Goal: Task Accomplishment & Management: Manage account settings

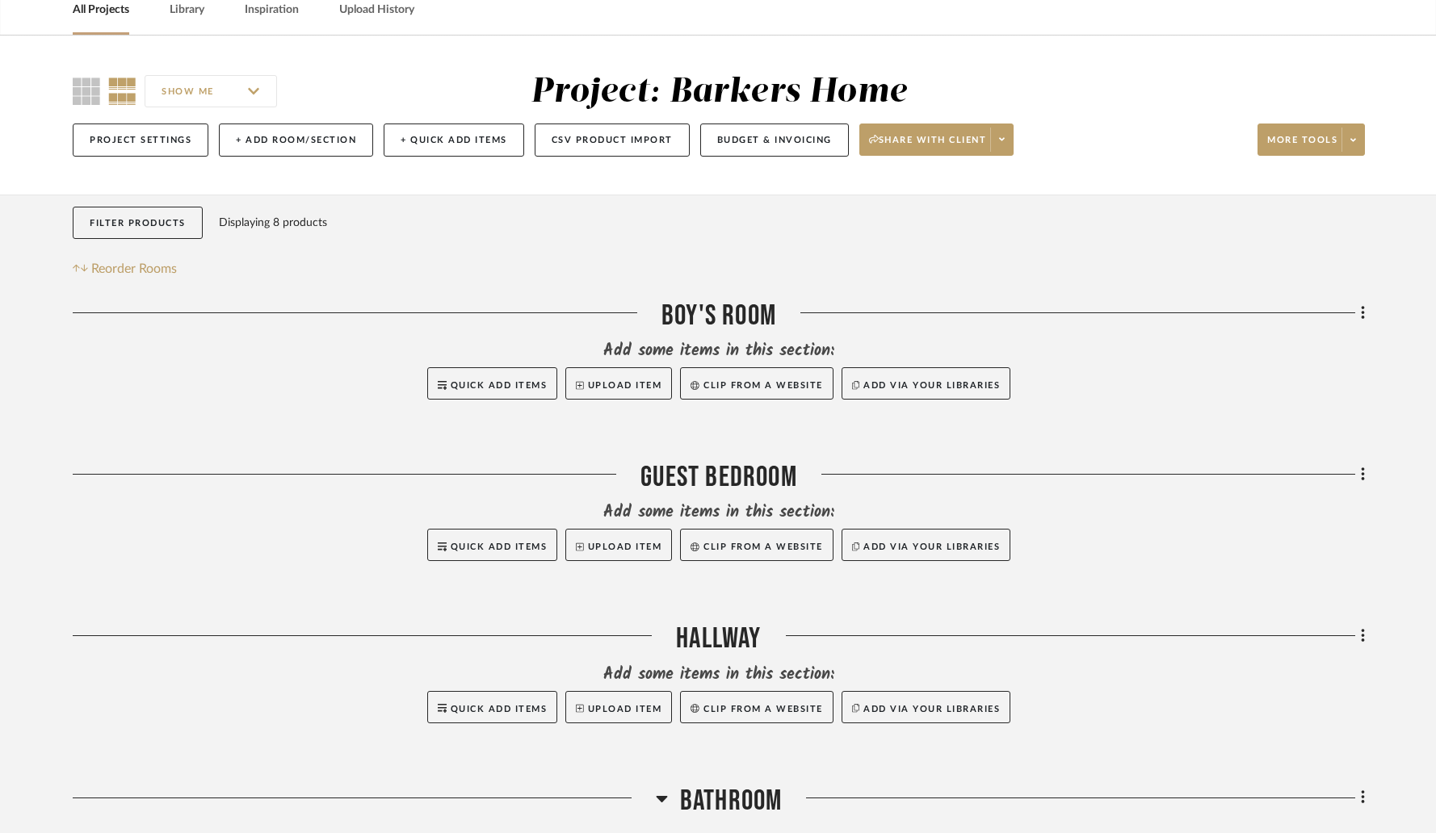
click at [110, 9] on link "All Projects" at bounding box center [101, 10] width 57 height 22
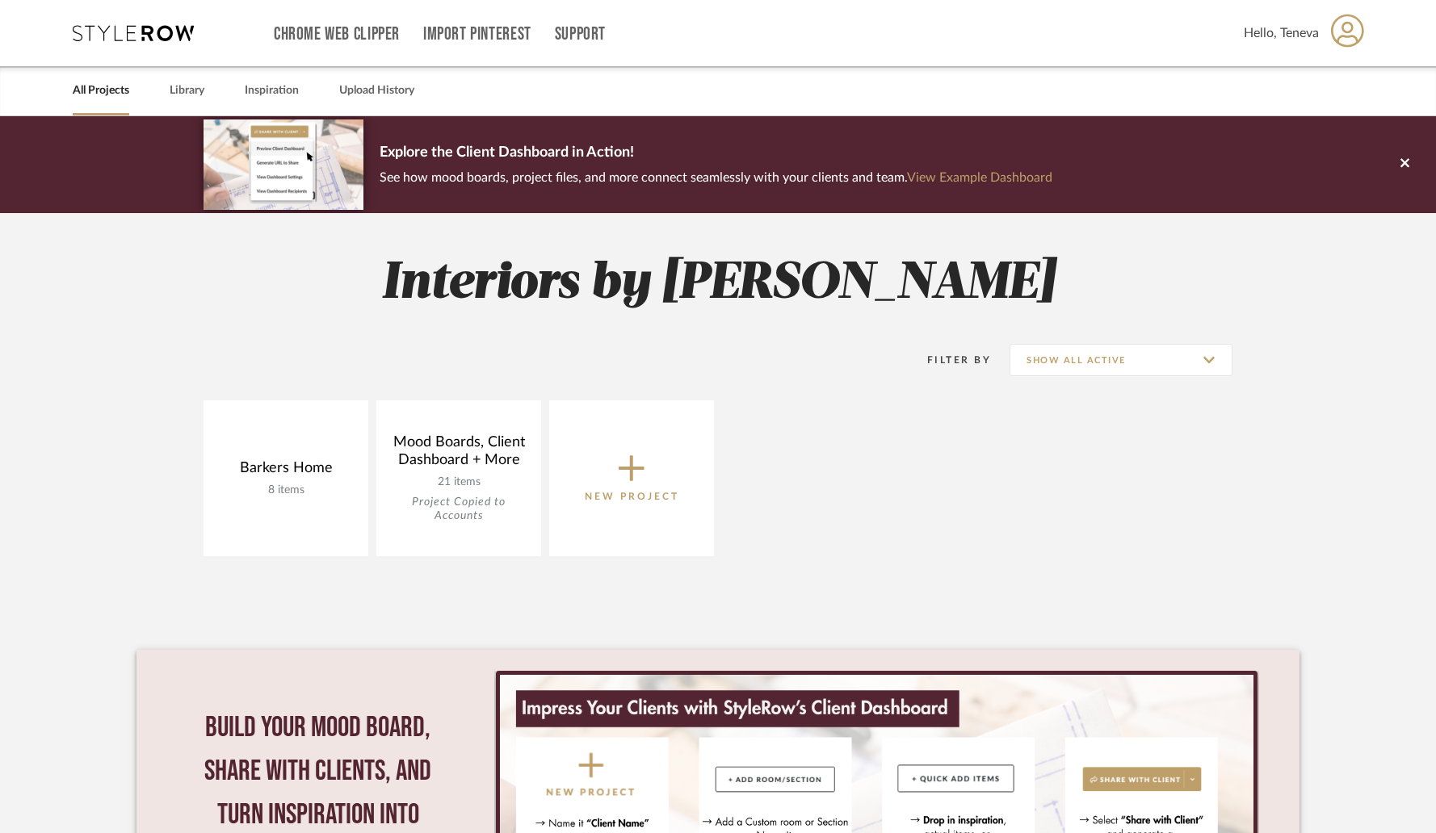
click at [1283, 36] on span "Hello, Teneva" at bounding box center [1280, 32] width 75 height 19
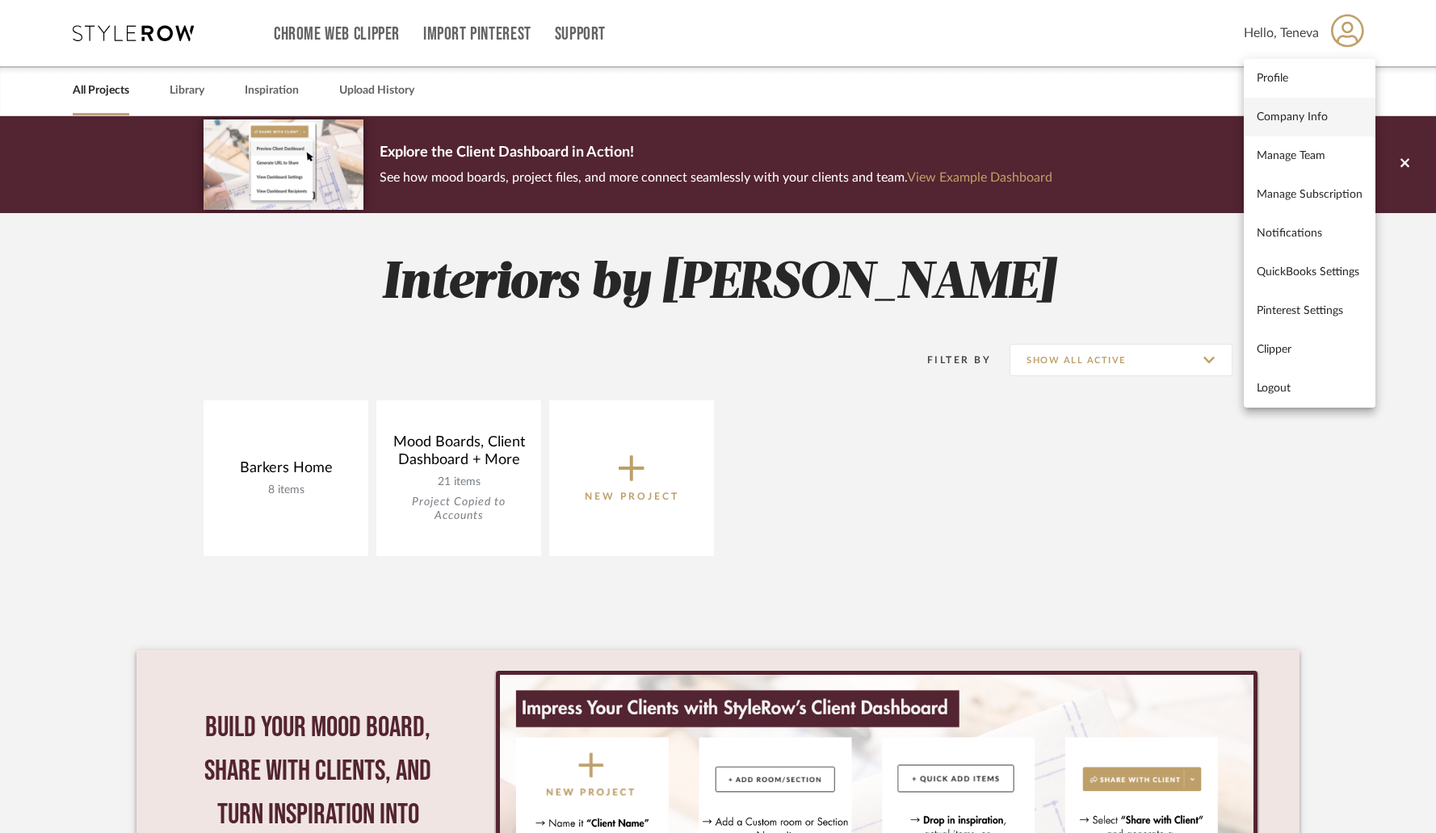
click at [1306, 126] on link "Company Info" at bounding box center [1309, 117] width 132 height 39
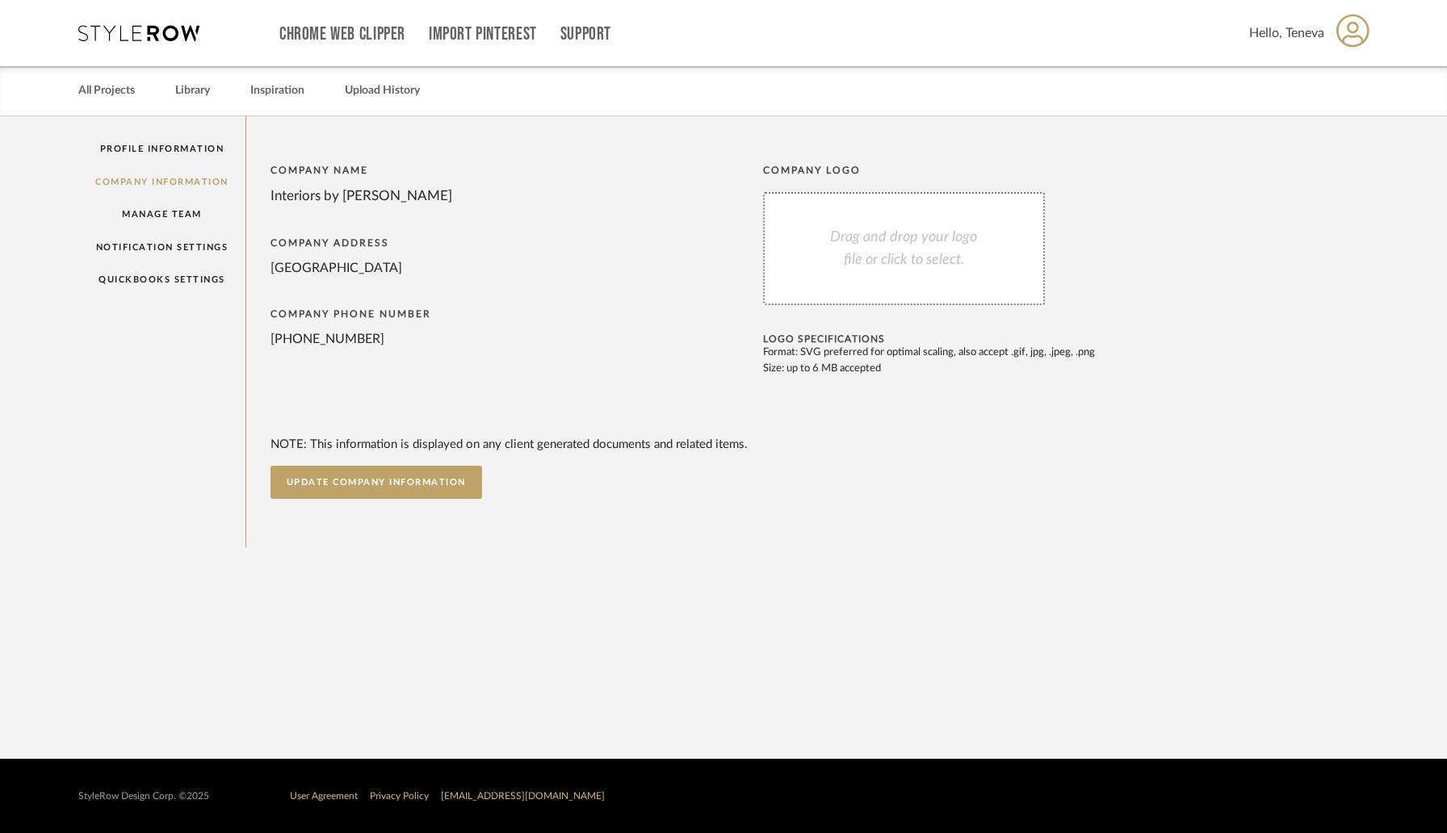
click at [882, 254] on div "Drag and drop your logo file or click to select." at bounding box center [904, 248] width 282 height 113
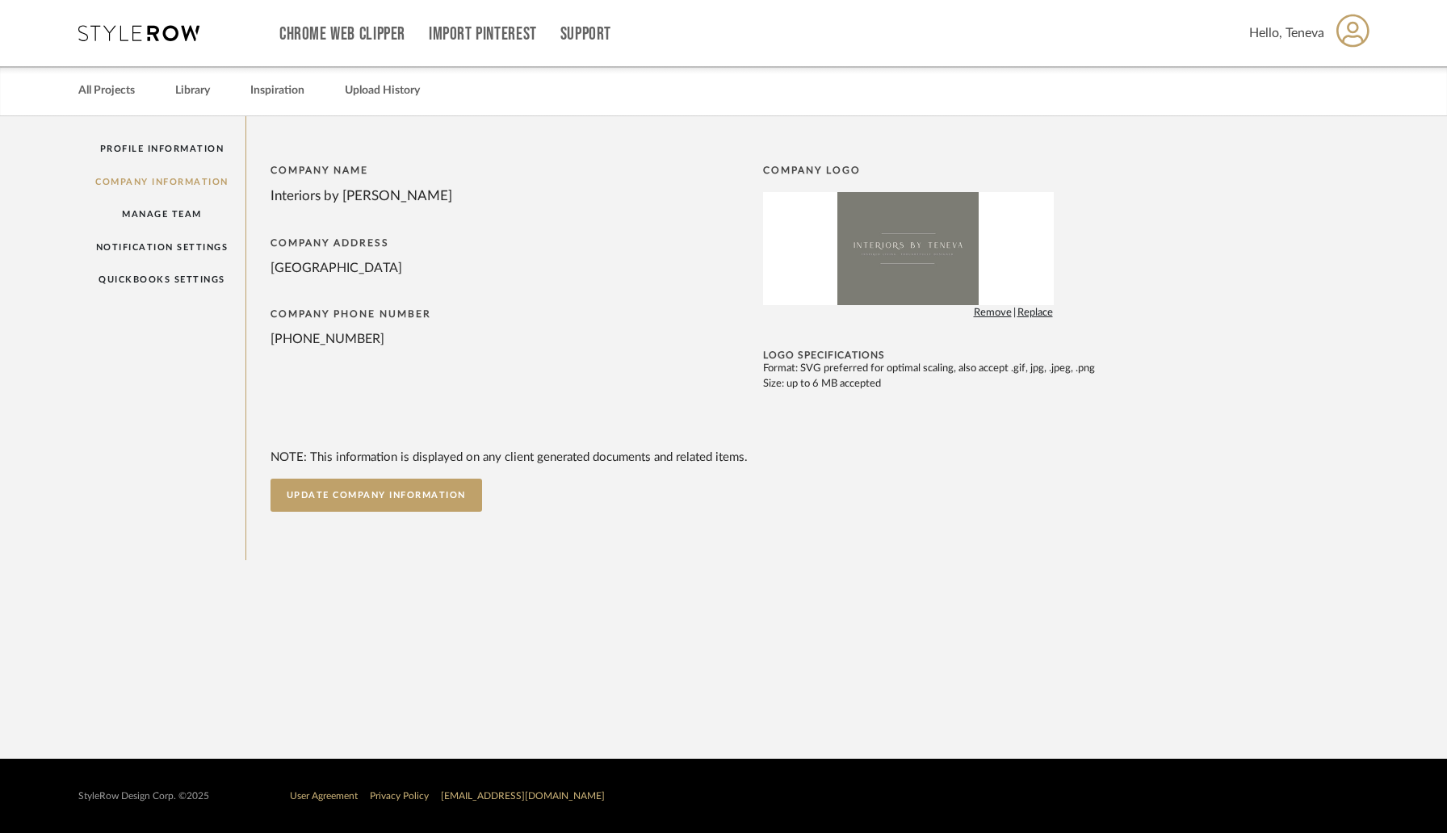
click at [916, 492] on div "NOTE: This information is displayed on any client generated documents and relat…" at bounding box center [809, 481] width 1078 height 64
click at [392, 506] on button "UPDATE COMPANY INFORMATION" at bounding box center [376, 495] width 212 height 33
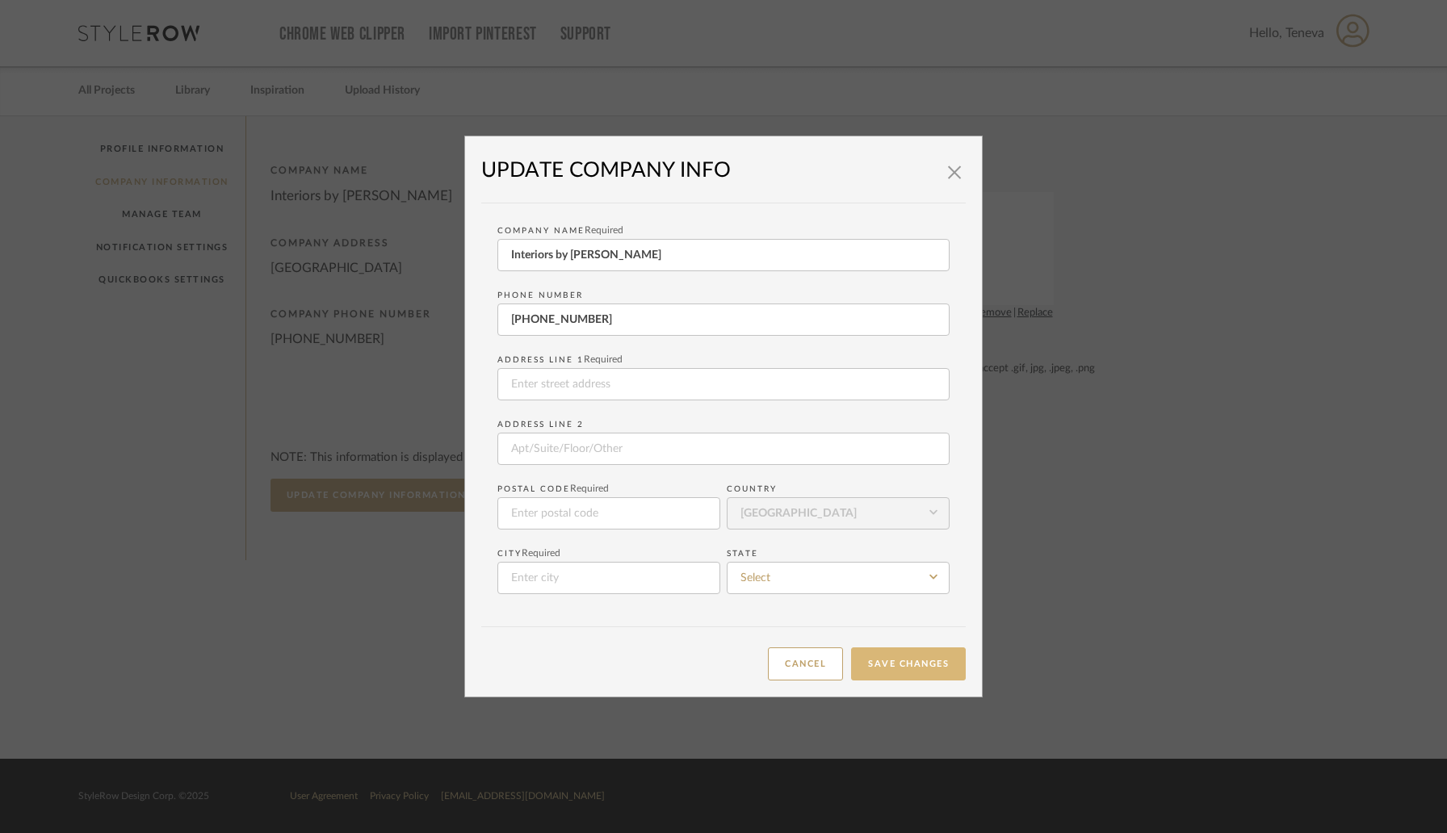
click at [880, 681] on button "Save Changes" at bounding box center [908, 664] width 115 height 33
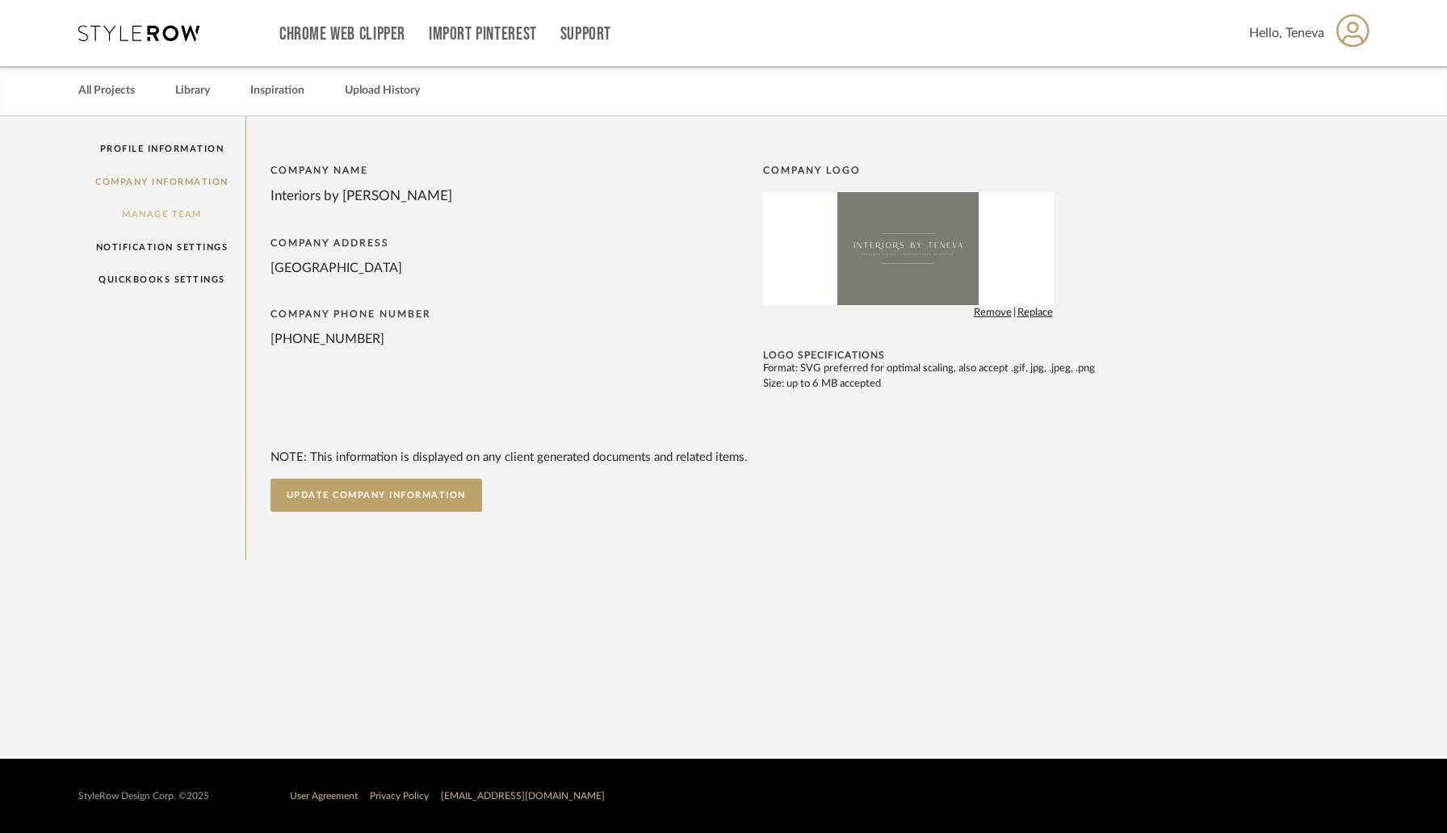
click at [185, 216] on link "Manage Team" at bounding box center [161, 214] width 167 height 33
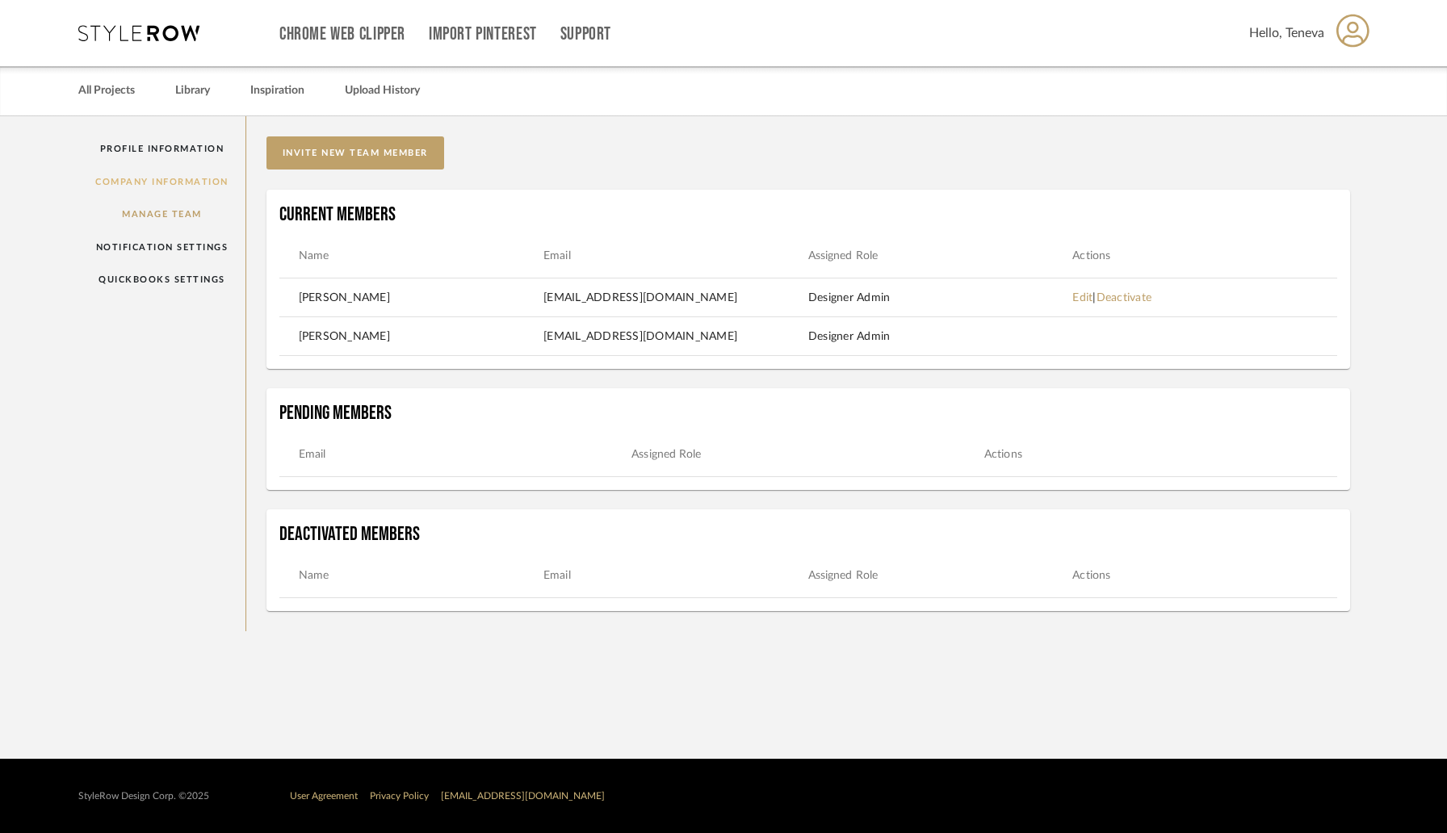
click at [180, 186] on link "Company Information" at bounding box center [161, 182] width 167 height 33
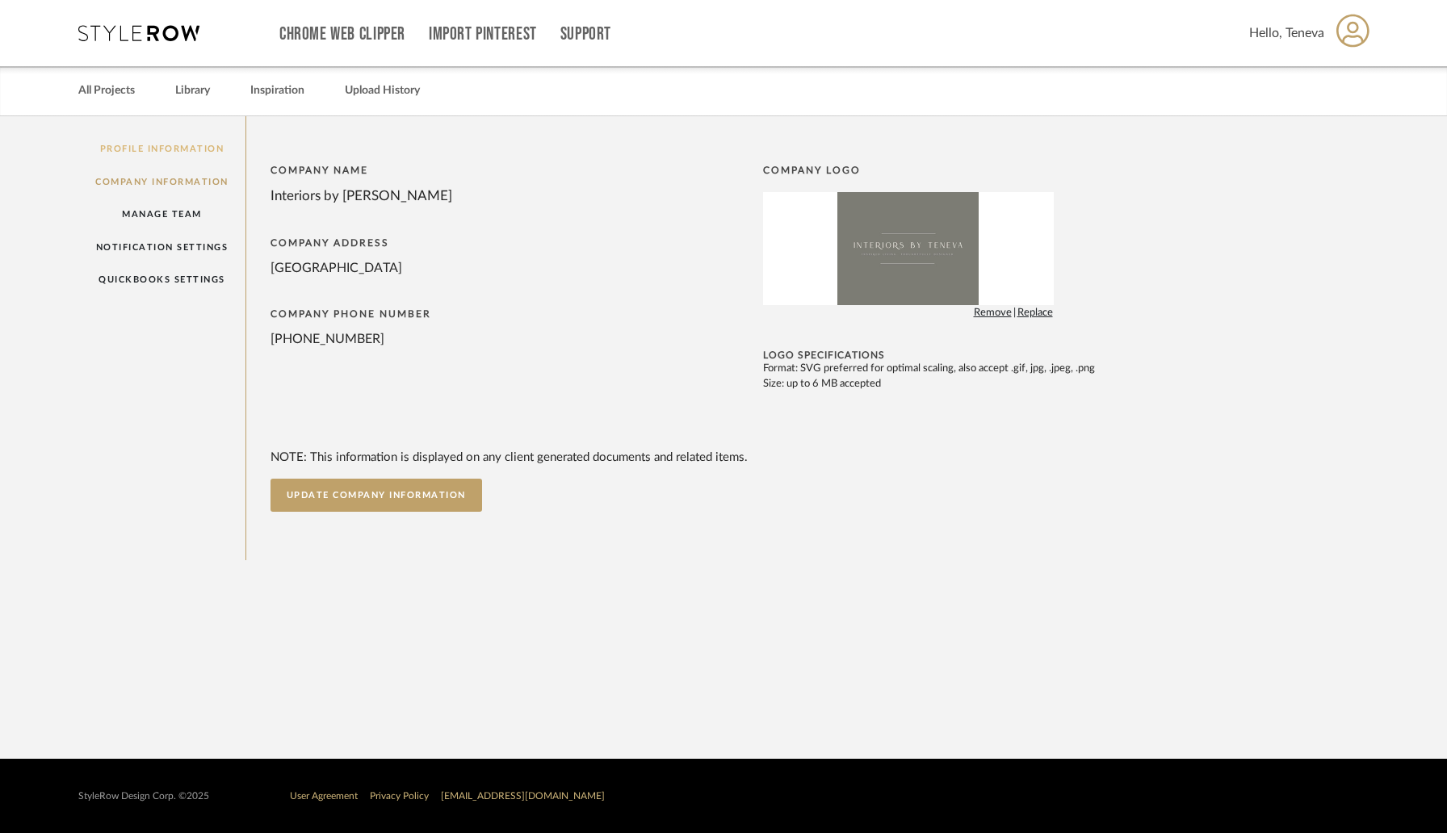
click at [157, 147] on link "Profile Information" at bounding box center [161, 148] width 167 height 33
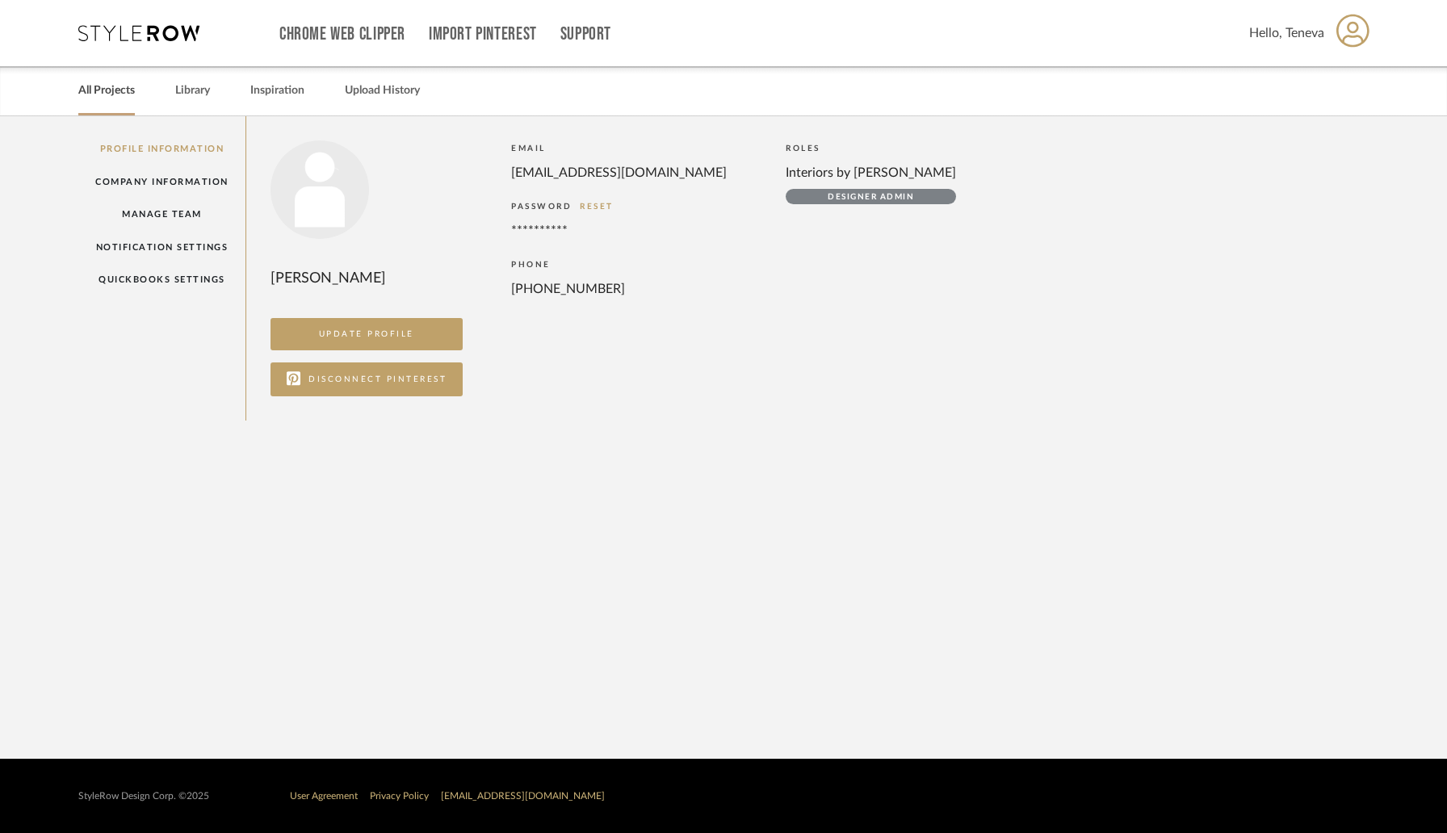
click at [116, 95] on link "All Projects" at bounding box center [106, 91] width 57 height 22
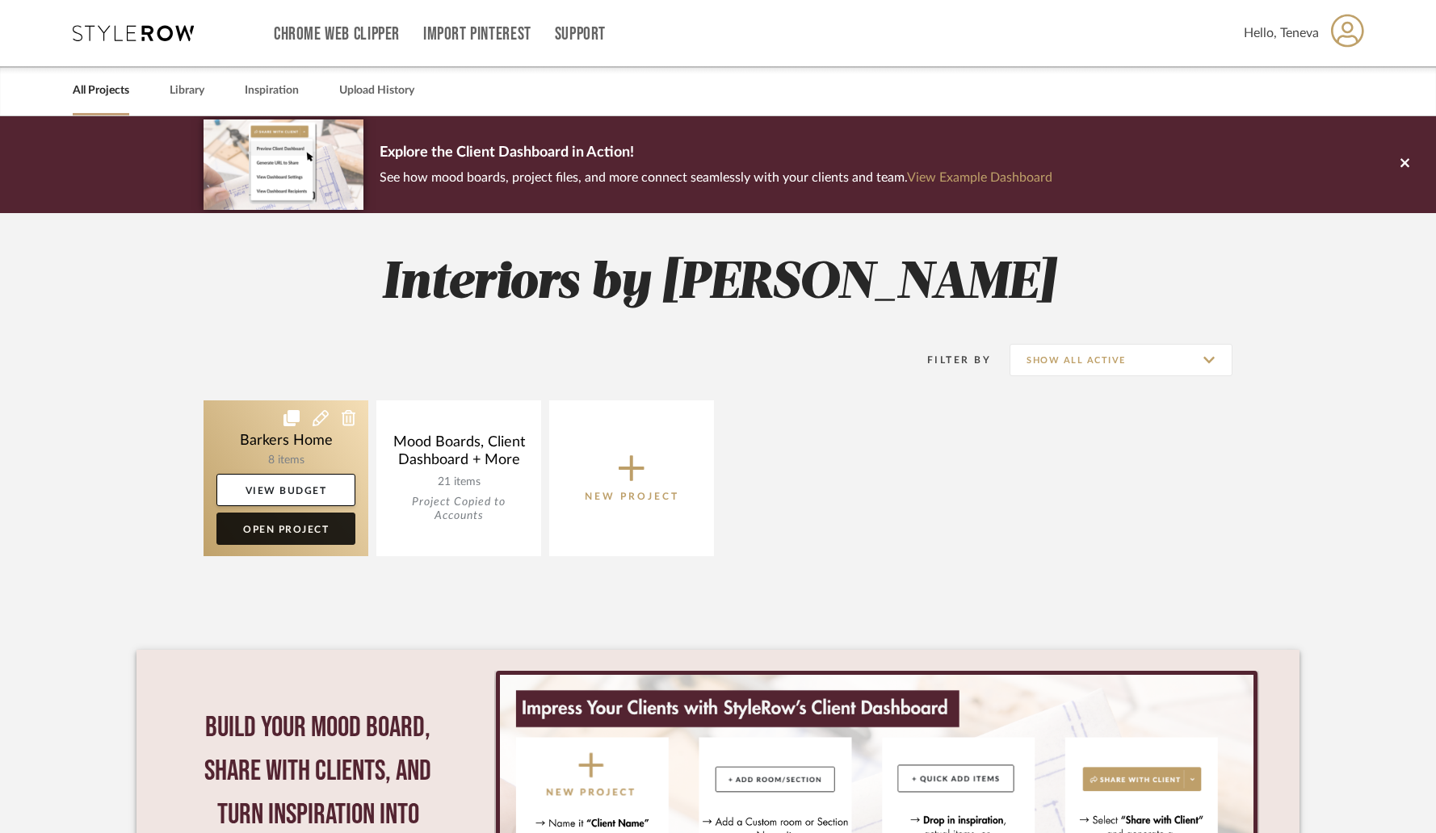
click at [288, 536] on link "Open Project" at bounding box center [285, 529] width 139 height 32
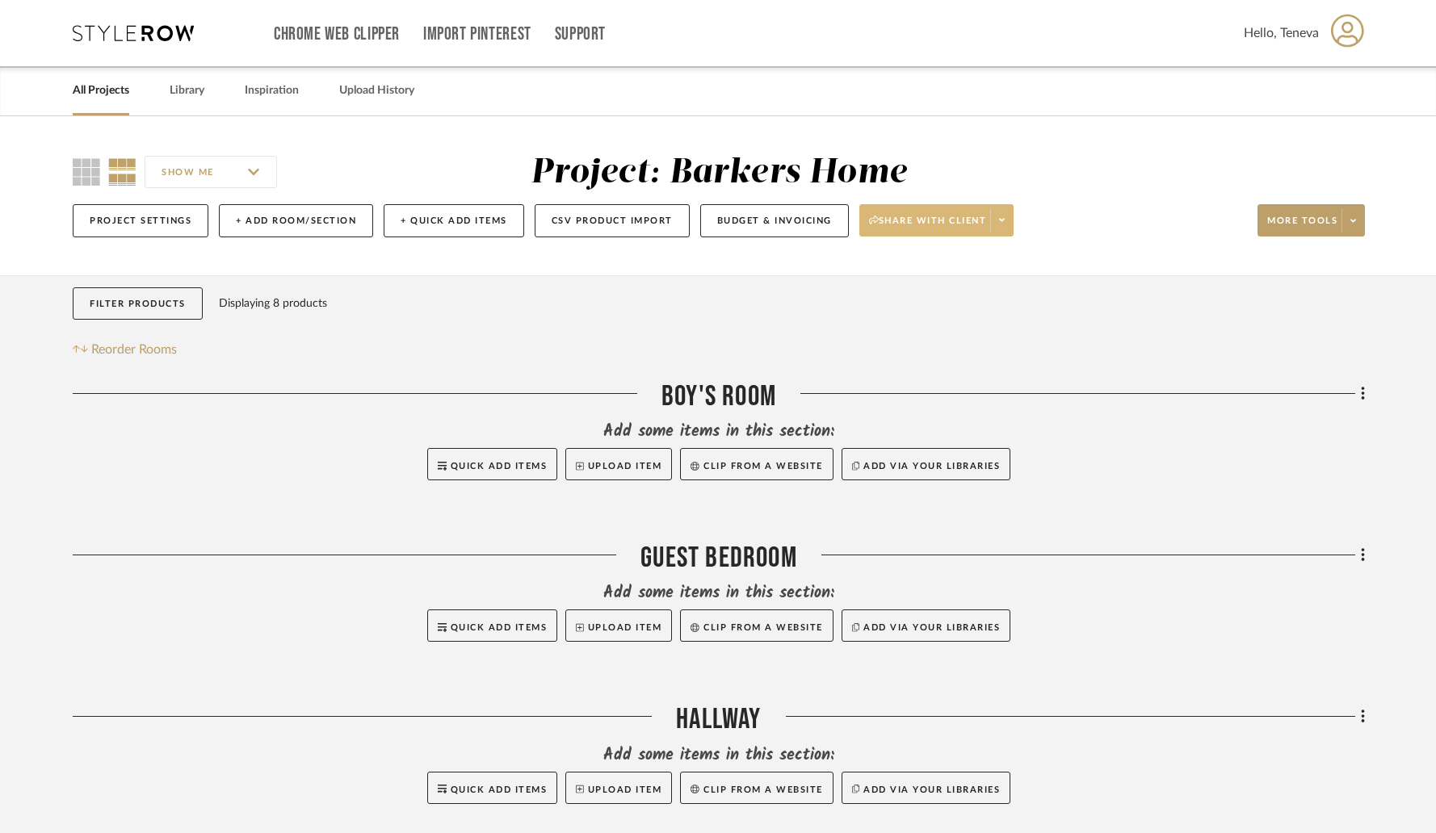
click at [1012, 224] on span at bounding box center [1001, 220] width 23 height 24
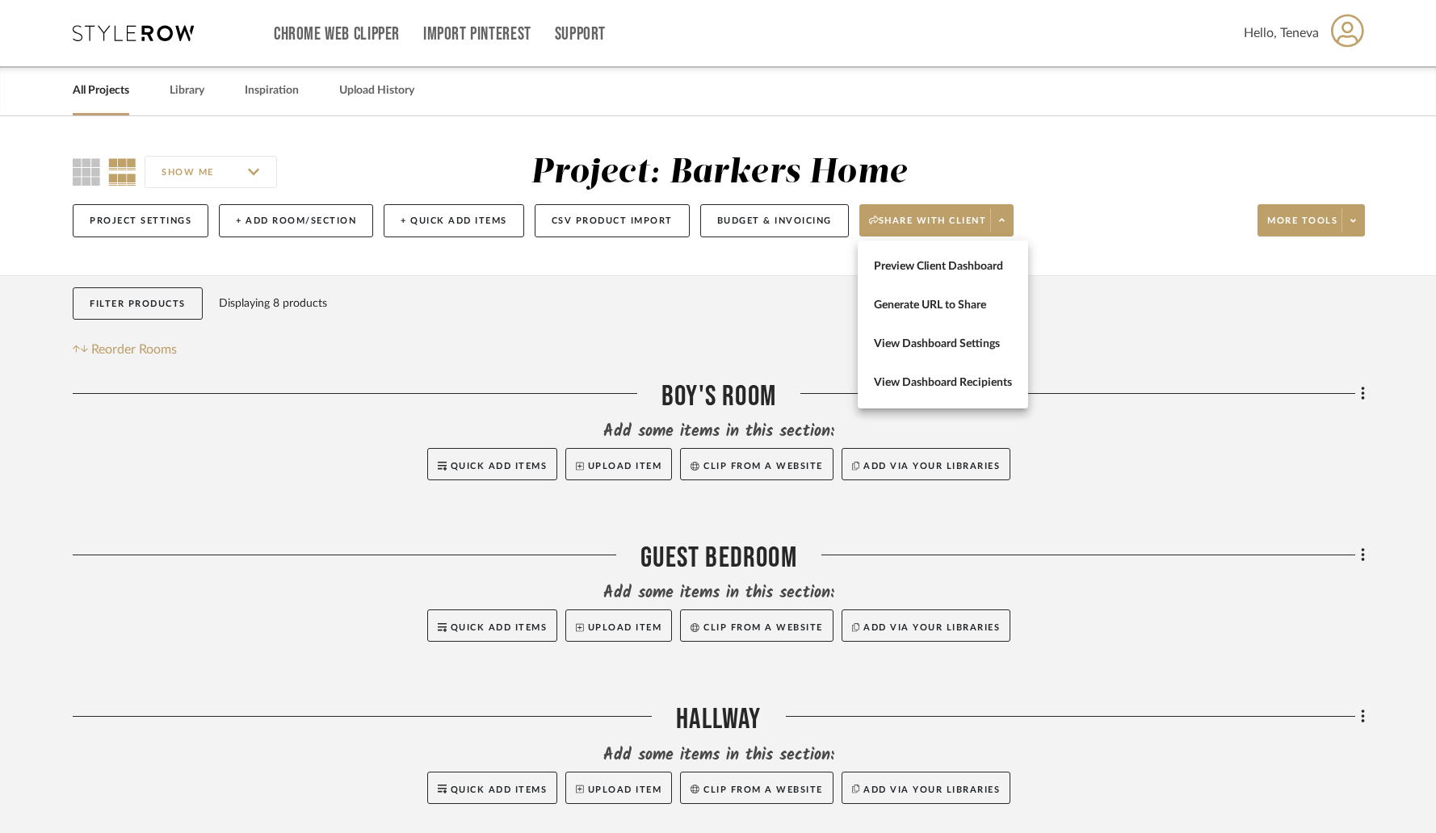
click at [966, 270] on span "Preview Client Dashboard" at bounding box center [943, 267] width 138 height 14
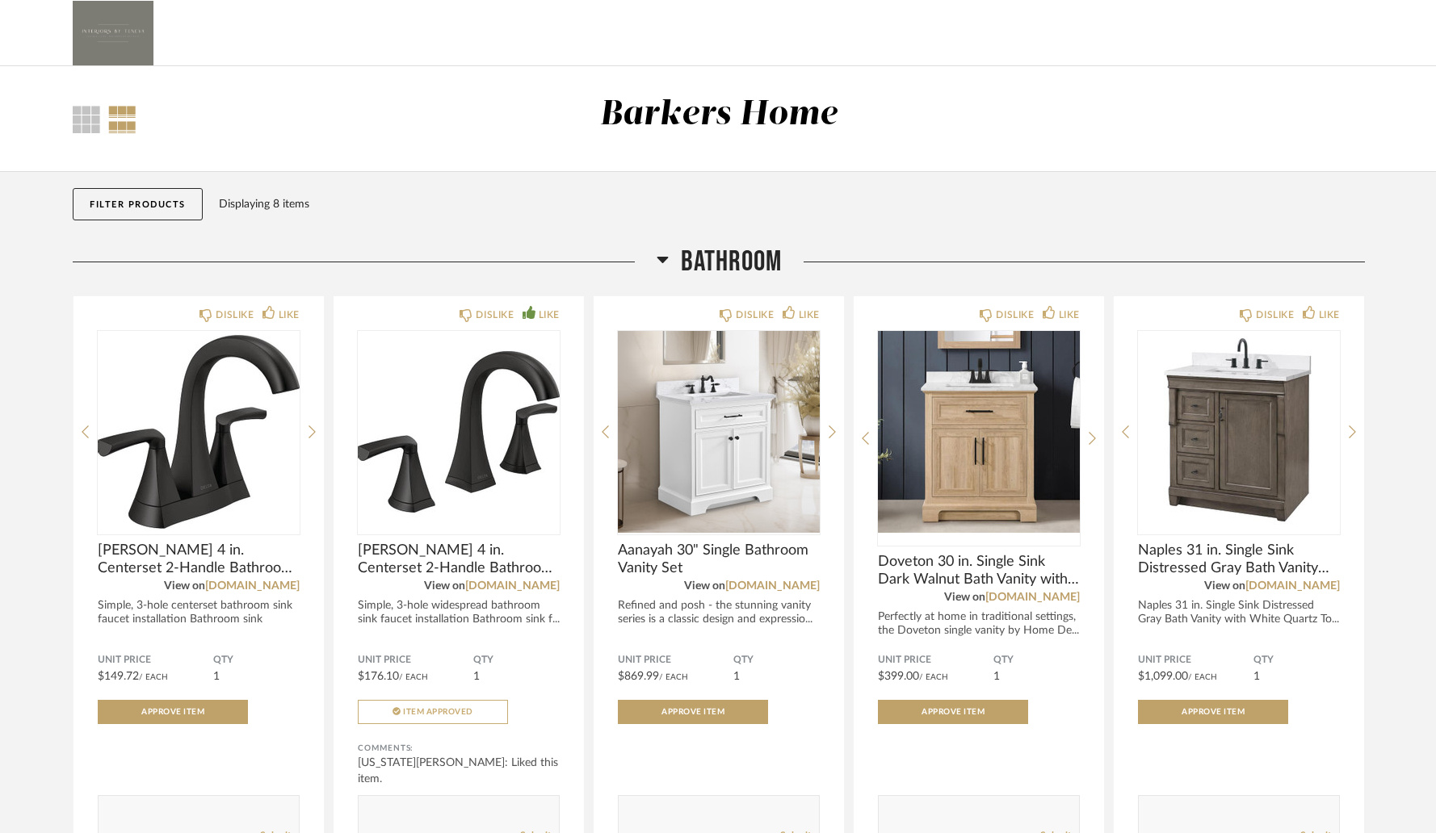
click at [113, 39] on img at bounding box center [113, 33] width 81 height 65
click at [92, 124] on div at bounding box center [86, 119] width 27 height 27
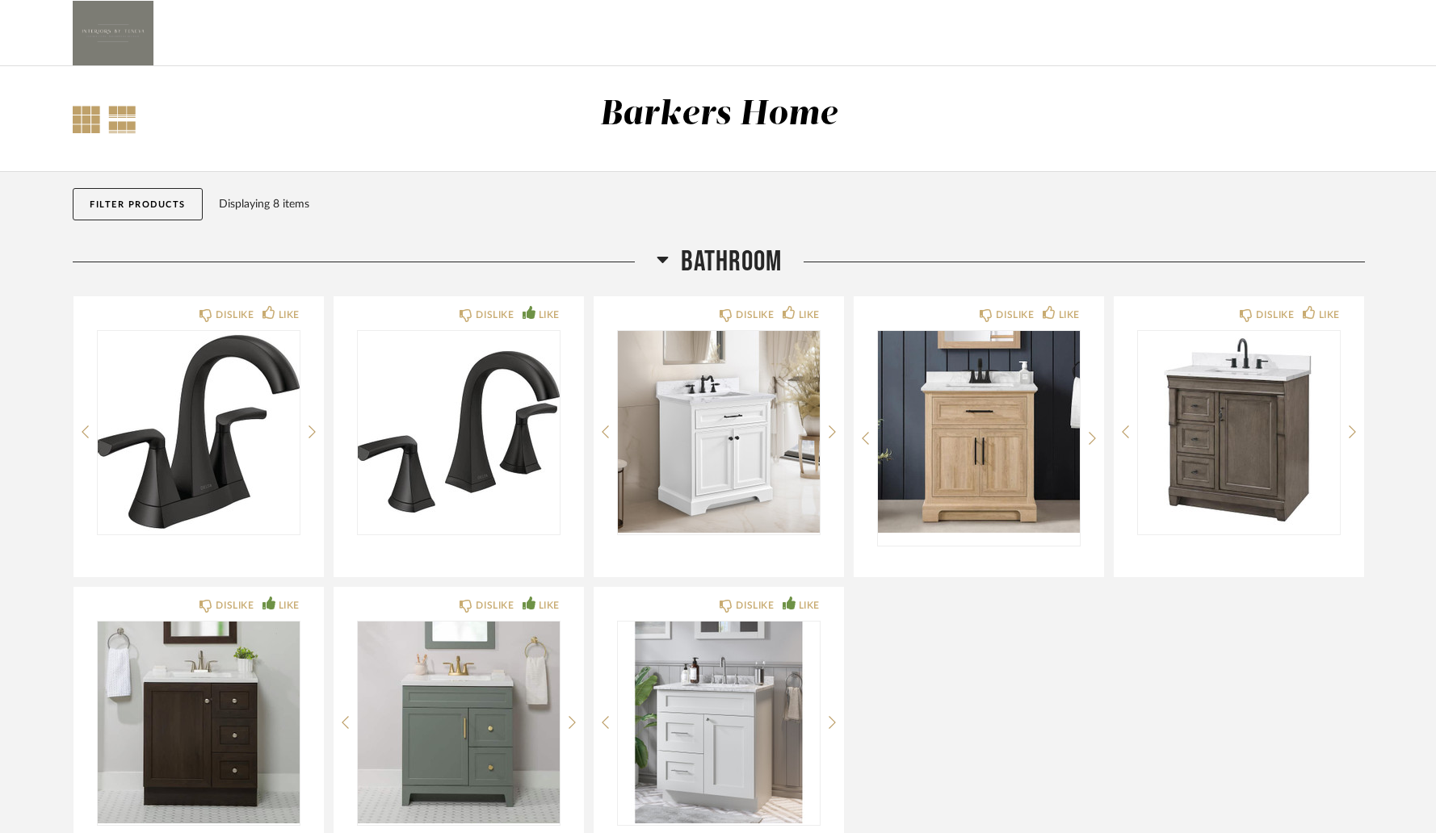
click at [124, 121] on div at bounding box center [122, 119] width 28 height 27
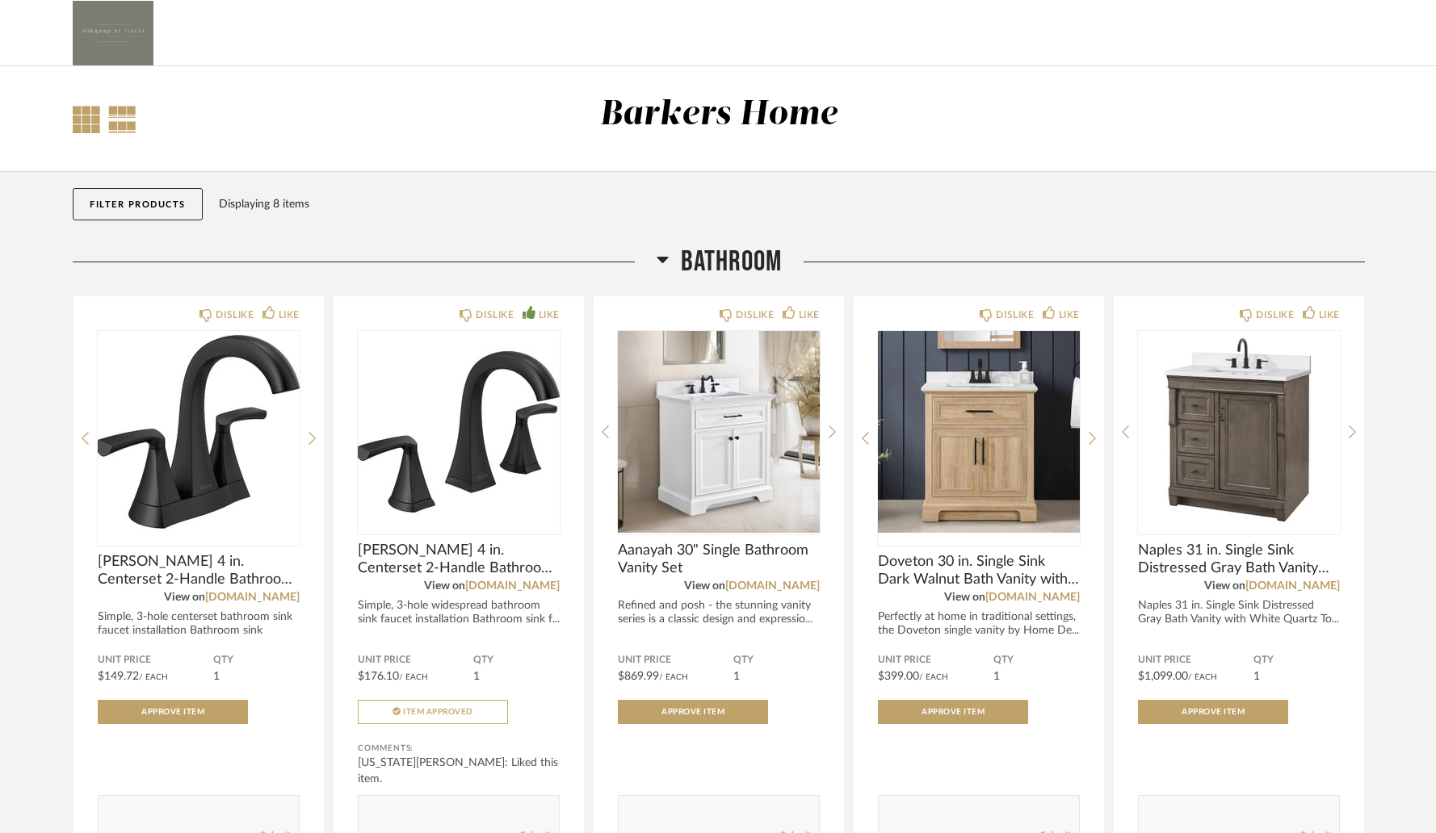
click at [84, 129] on div at bounding box center [86, 119] width 27 height 27
